Goal: Information Seeking & Learning: Find specific page/section

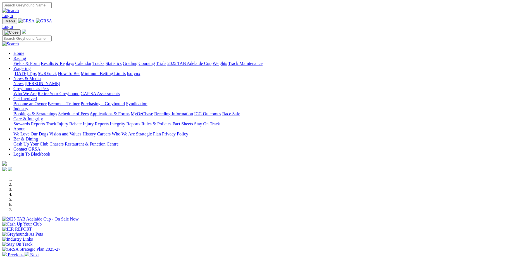
scroll to position [116, 0]
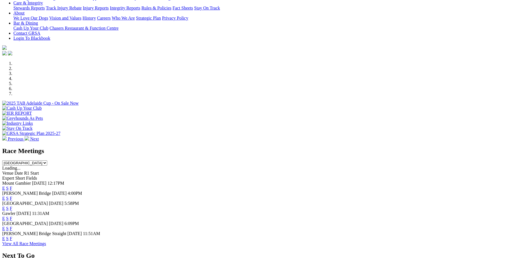
click at [12, 206] on link "F" at bounding box center [11, 208] width 3 height 5
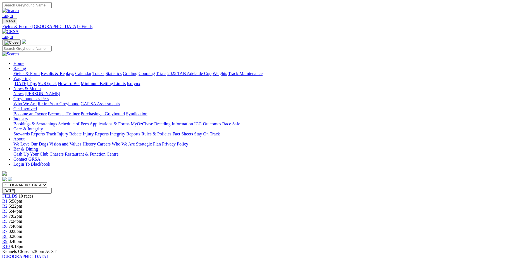
click at [43, 126] on link "Care & Integrity" at bounding box center [28, 128] width 30 height 5
click at [140, 131] on link "Integrity Reports" at bounding box center [125, 133] width 30 height 5
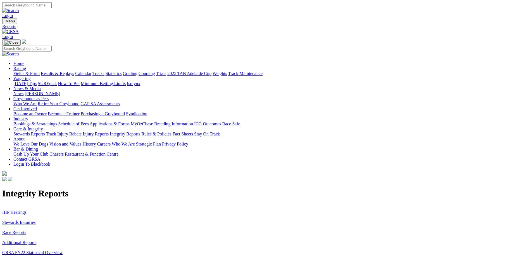
click at [36, 220] on link "Stewards Inquiries" at bounding box center [19, 222] width 34 height 5
